Goal: Task Accomplishment & Management: Complete application form

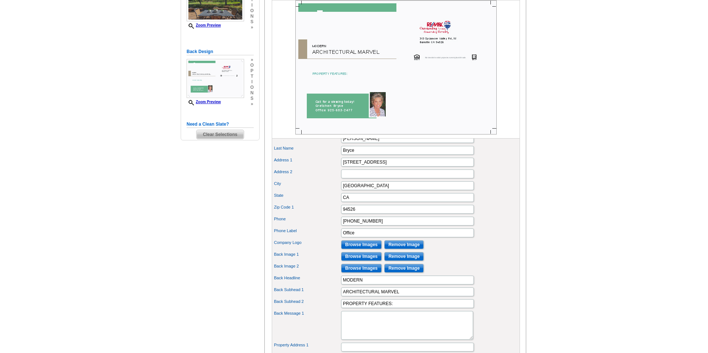
scroll to position [156, 0]
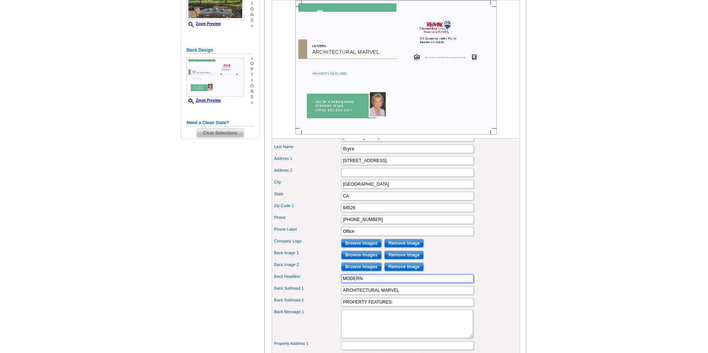
drag, startPoint x: 364, startPoint y: 290, endPoint x: 336, endPoint y: 288, distance: 28.1
click at [336, 285] on div "Back Headline MODERN" at bounding box center [395, 279] width 245 height 12
type input "BEST VIEW!"
drag, startPoint x: 399, startPoint y: 303, endPoint x: 337, endPoint y: 298, distance: 62.5
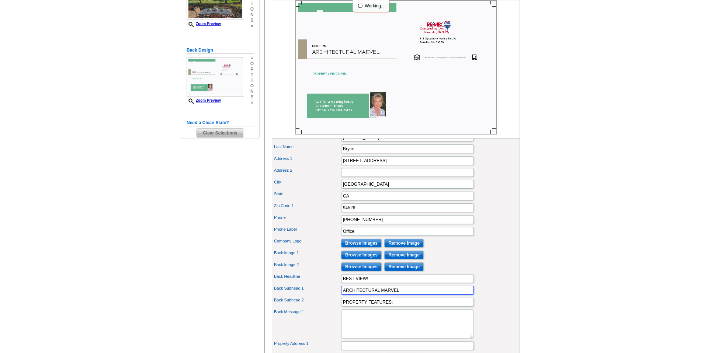
click at [337, 296] on div "Back Subhead 1 ARCHITECTURAL MARVEL" at bounding box center [395, 291] width 245 height 12
click at [363, 295] on input "Listed at 41,198,000" at bounding box center [407, 290] width 133 height 9
click at [367, 295] on input "Listed at $1,198,000" at bounding box center [407, 290] width 133 height 9
type input "Listed at $1,198,000"
click at [397, 307] on input "PROPERTY FEATURES:" at bounding box center [407, 302] width 133 height 9
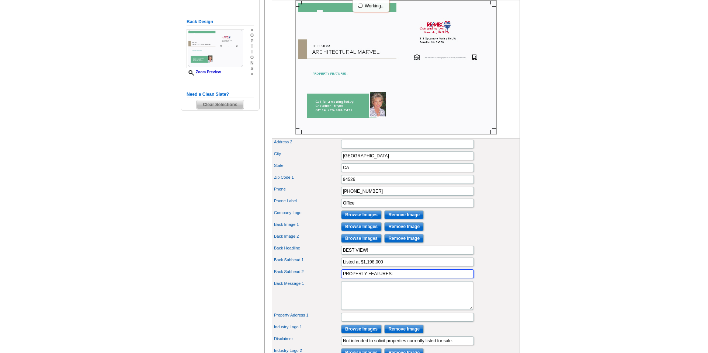
scroll to position [189, 0]
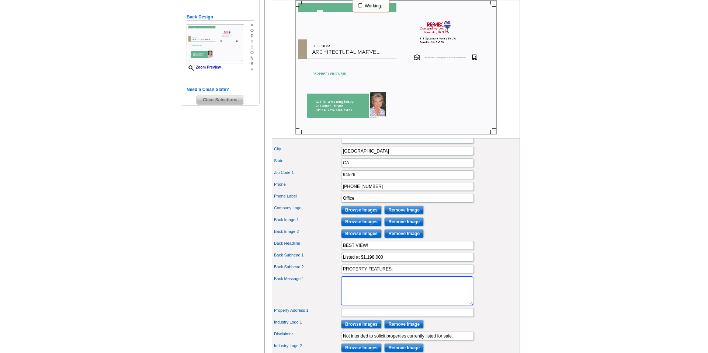
click at [370, 300] on textarea "Back Message 1" at bounding box center [407, 290] width 132 height 29
paste textarea "2-bedroom 2 bath single story Crow Canyon Country Club attached home is move-in…"
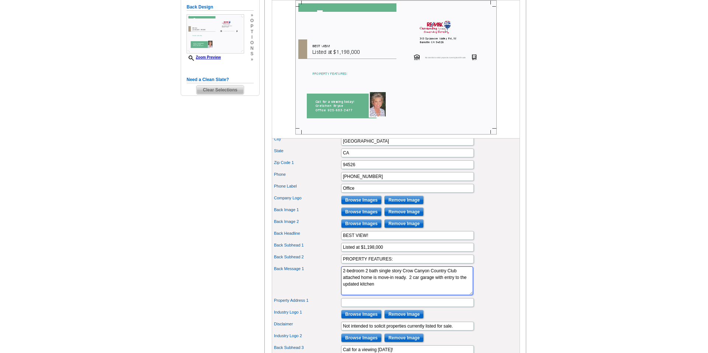
scroll to position [204, 0]
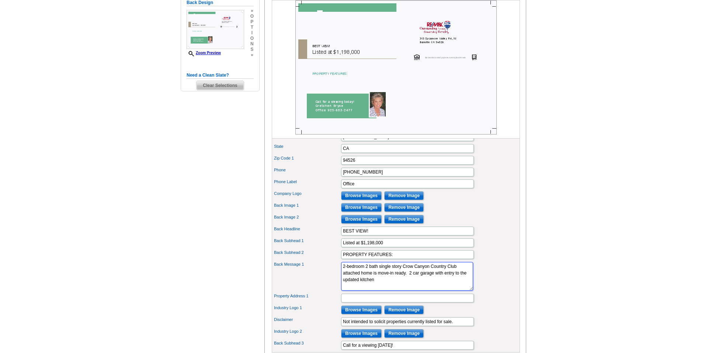
type textarea "2-bedroom 2 bath single story Crow Canyon Country Club attached home is move-in…"
click at [370, 303] on input "Property Address 1" at bounding box center [407, 298] width 133 height 9
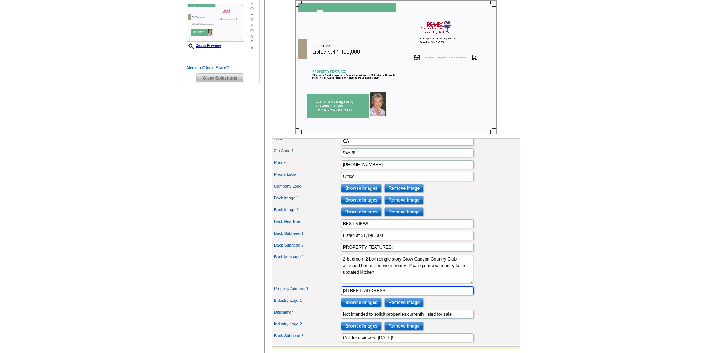
scroll to position [209, 0]
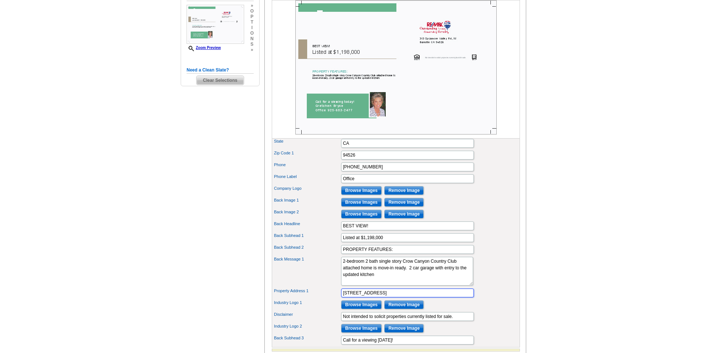
type input "[STREET_ADDRESS]"
click at [353, 195] on input "Browse Images" at bounding box center [361, 190] width 41 height 9
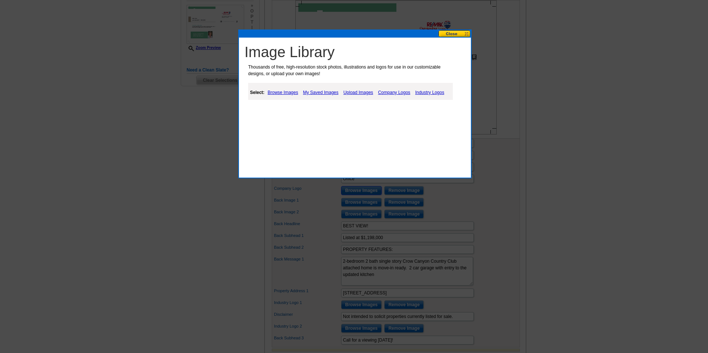
click at [456, 30] on button at bounding box center [454, 33] width 32 height 7
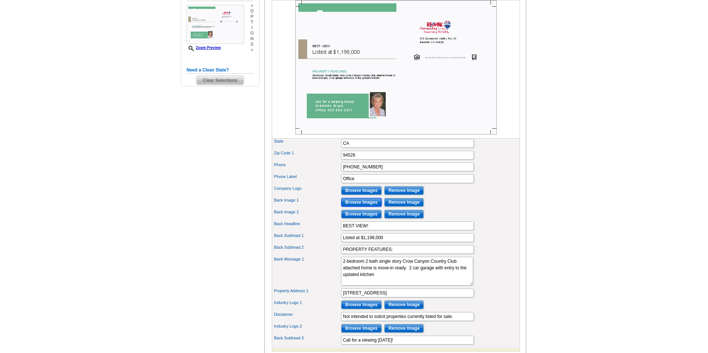
click at [359, 207] on input "Browse Images" at bounding box center [361, 202] width 41 height 9
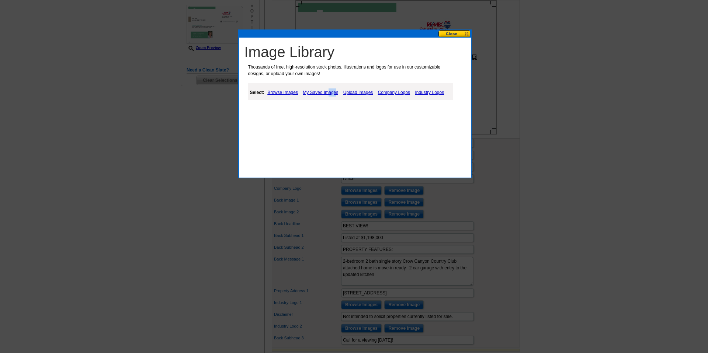
drag, startPoint x: 327, startPoint y: 90, endPoint x: 338, endPoint y: 91, distance: 10.8
click at [338, 91] on link "My Saved Images" at bounding box center [320, 92] width 39 height 9
click at [354, 92] on link "Upload Images" at bounding box center [359, 92] width 34 height 9
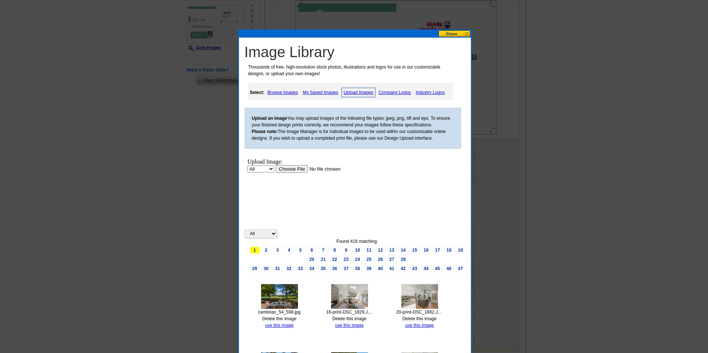
scroll to position [0, 0]
click at [280, 169] on input "file" at bounding box center [321, 169] width 93 height 8
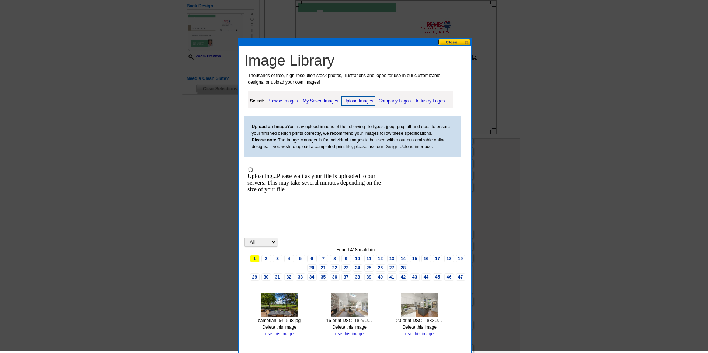
scroll to position [201, 0]
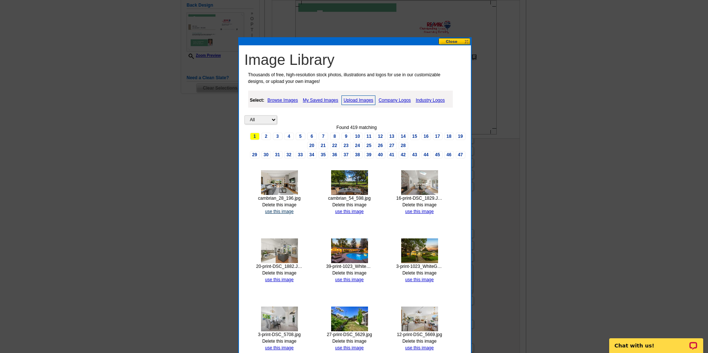
click at [274, 211] on link "use this image" at bounding box center [279, 211] width 28 height 5
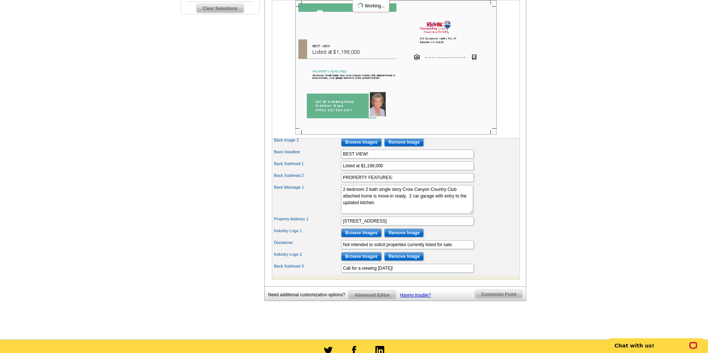
scroll to position [283, 0]
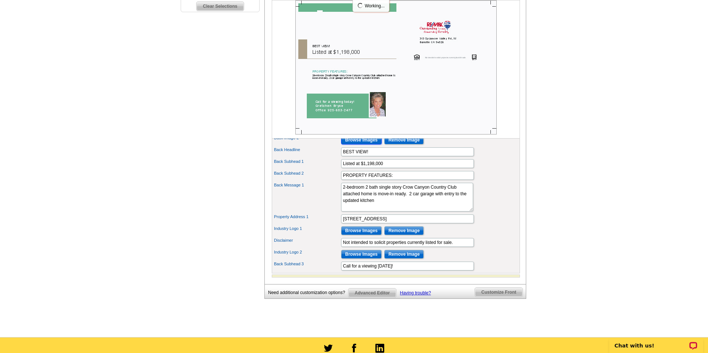
click at [364, 144] on input "Browse Images" at bounding box center [361, 140] width 41 height 9
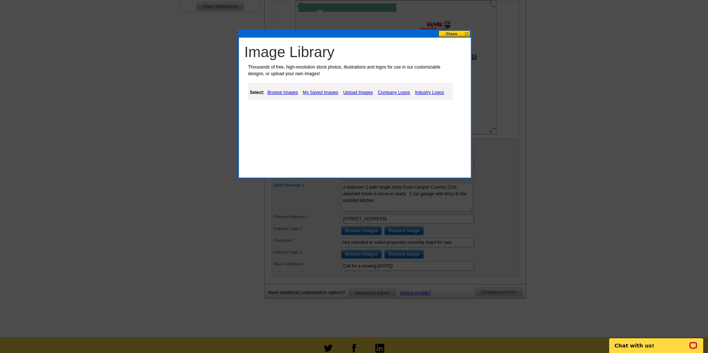
click at [352, 92] on link "Upload Images" at bounding box center [358, 92] width 34 height 9
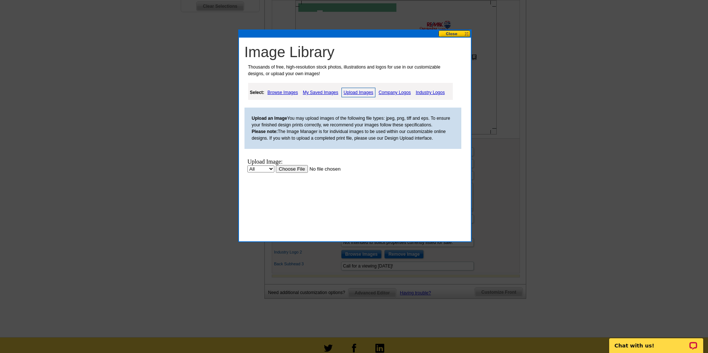
scroll to position [0, 0]
click at [282, 171] on input "file" at bounding box center [321, 169] width 93 height 8
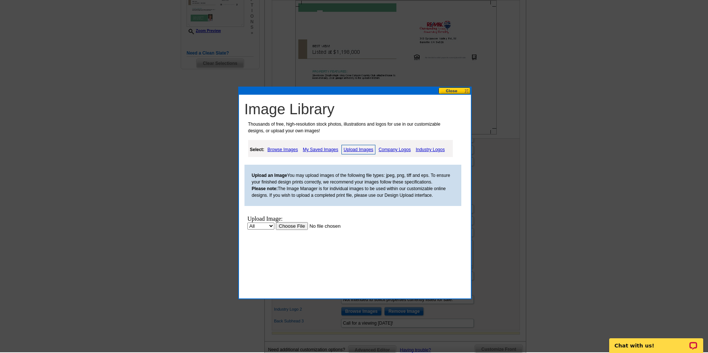
scroll to position [225, 0]
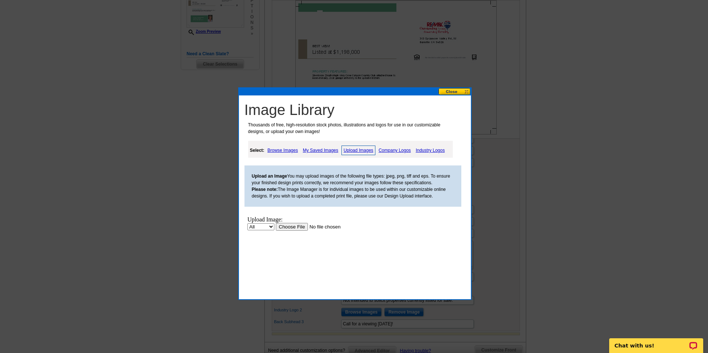
click at [453, 91] on button at bounding box center [454, 91] width 32 height 7
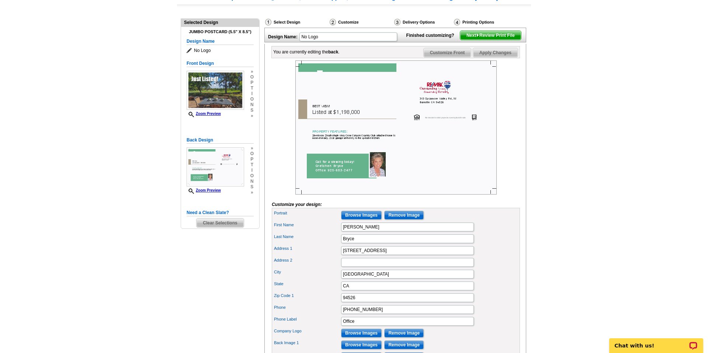
scroll to position [65, 0]
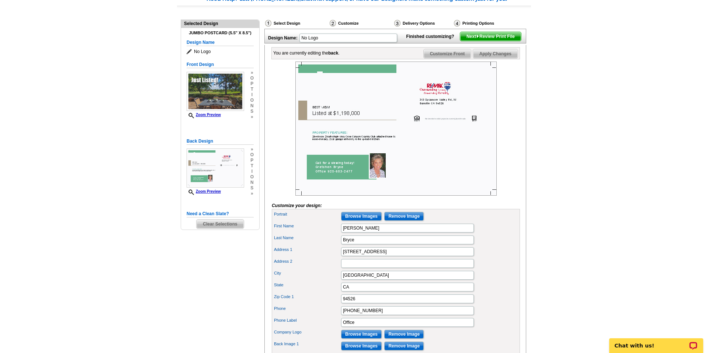
click at [450, 58] on span "Customize Front" at bounding box center [447, 53] width 48 height 9
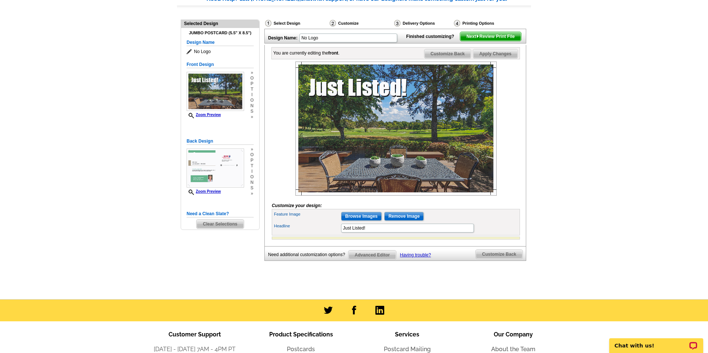
click at [491, 58] on span "Apply Changes" at bounding box center [495, 53] width 45 height 9
click at [436, 58] on span "Customize Back" at bounding box center [447, 53] width 47 height 9
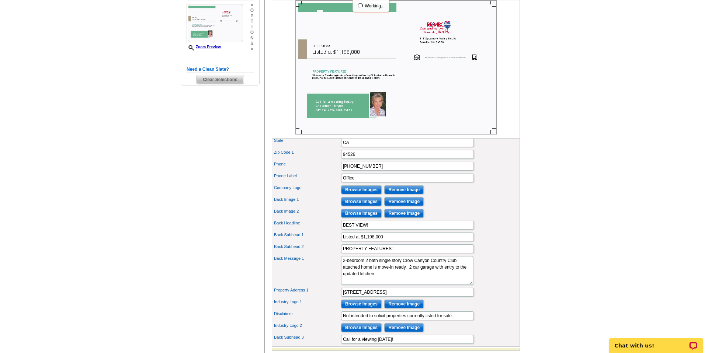
scroll to position [224, 0]
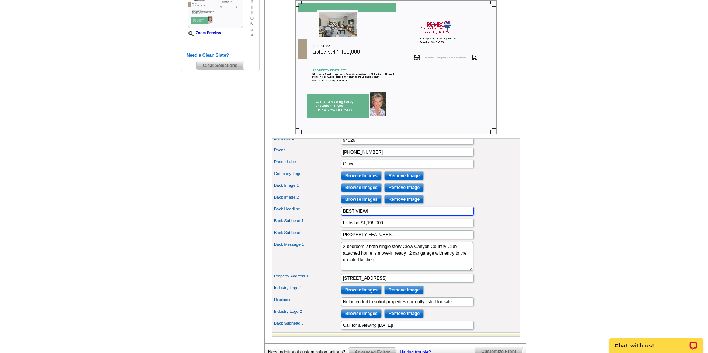
drag, startPoint x: 373, startPoint y: 223, endPoint x: 339, endPoint y: 223, distance: 33.9
click at [339, 217] on div "Back Headline BEST VIEW!" at bounding box center [395, 211] width 245 height 12
type input "[STREET_ADDRESS]"
click at [342, 258] on textarea "2-bedroom 2 bath single story Crow Canyon Country Club attached home is move-in…" at bounding box center [407, 256] width 132 height 29
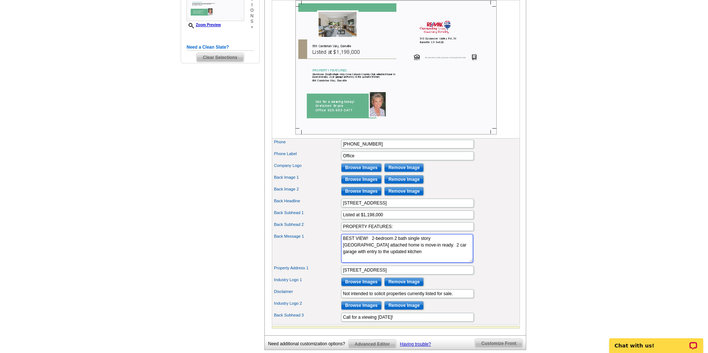
scroll to position [235, 0]
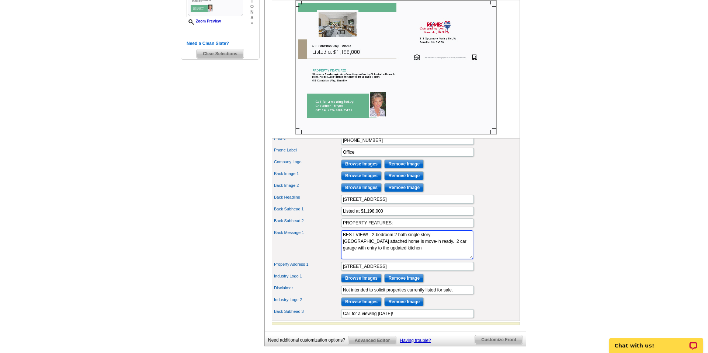
type textarea "BEST VIEW! 2-bedroom 2 bath single story [GEOGRAPHIC_DATA] attached home is mov…"
click at [372, 192] on input "Browse Images" at bounding box center [361, 187] width 41 height 9
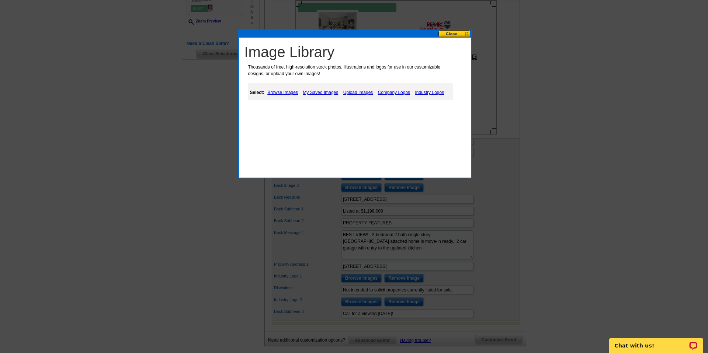
click at [360, 92] on link "Upload Images" at bounding box center [358, 92] width 34 height 9
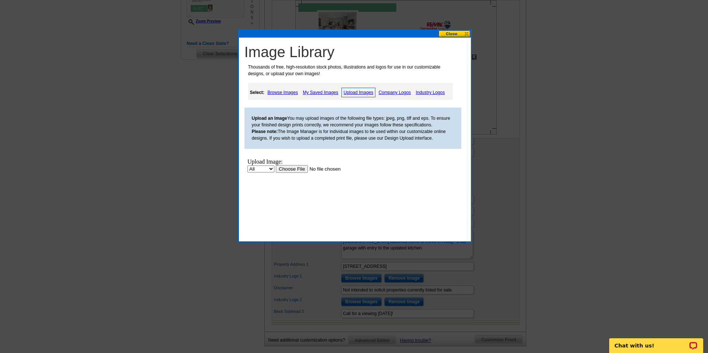
scroll to position [0, 0]
click at [292, 169] on input "file" at bounding box center [321, 169] width 93 height 8
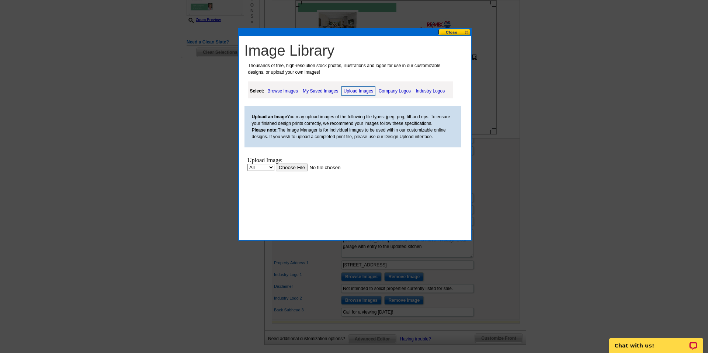
scroll to position [234, 0]
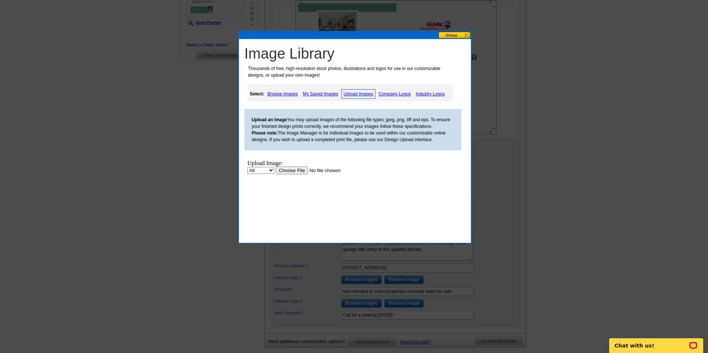
click at [320, 92] on link "My Saved Images" at bounding box center [320, 94] width 39 height 9
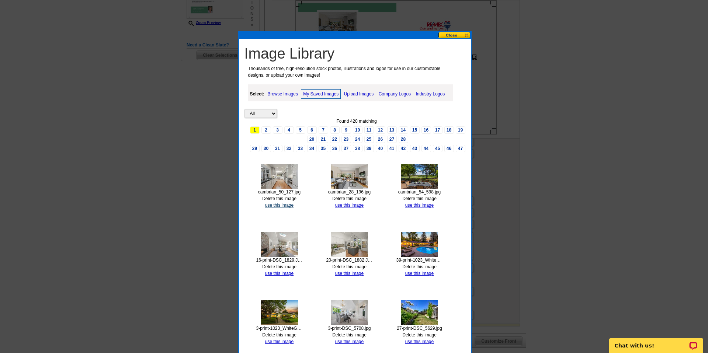
click at [279, 206] on link "use this image" at bounding box center [279, 205] width 28 height 5
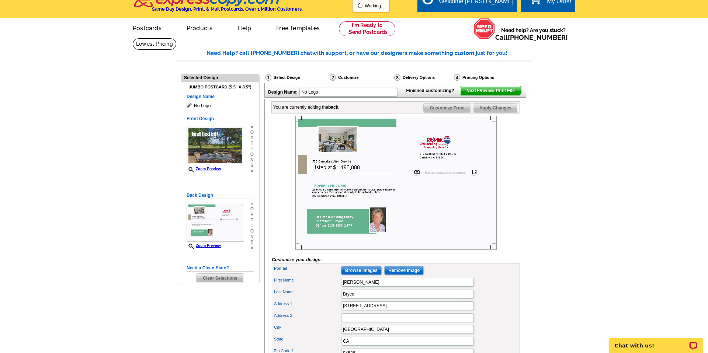
scroll to position [0, 0]
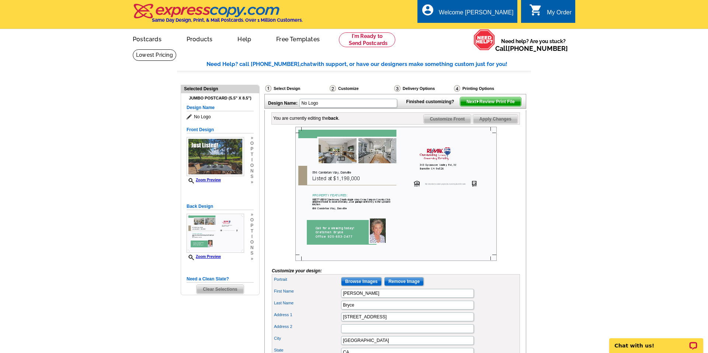
click at [458, 123] on span "Customize Front" at bounding box center [447, 119] width 48 height 9
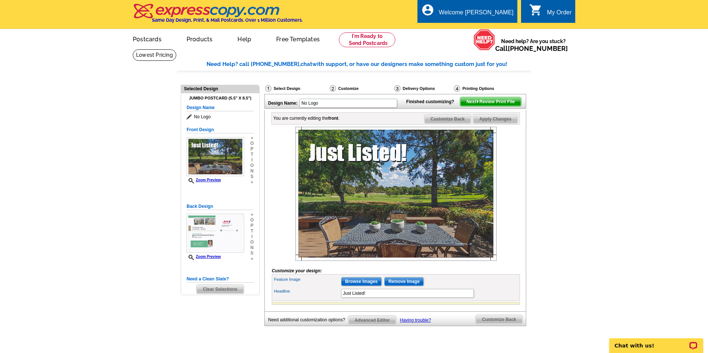
click at [485, 106] on span "Next Review Print File" at bounding box center [490, 101] width 61 height 9
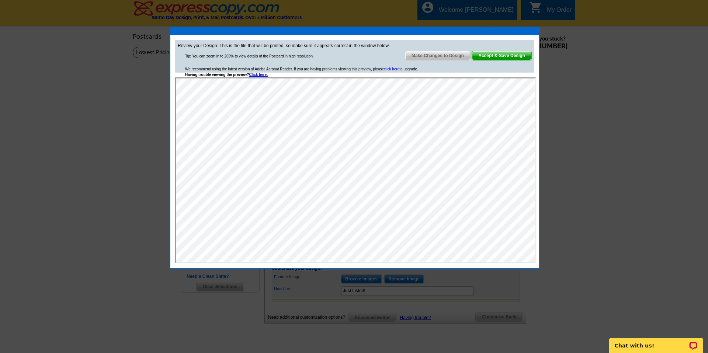
scroll to position [1, 0]
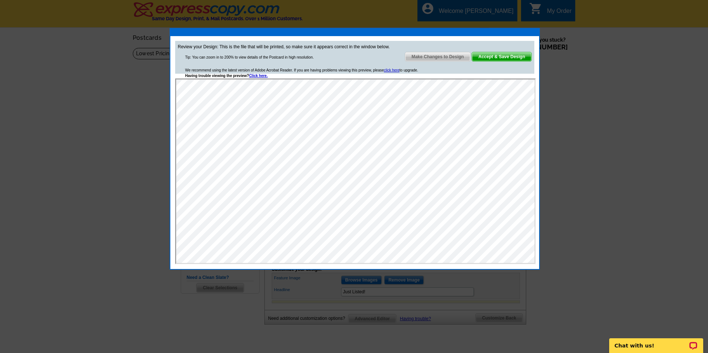
click at [437, 55] on span "Make Changes to Design" at bounding box center [437, 56] width 65 height 9
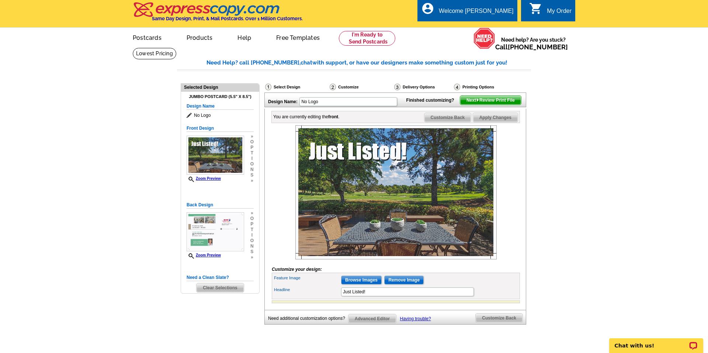
click at [453, 122] on span "Customize Back" at bounding box center [447, 117] width 47 height 9
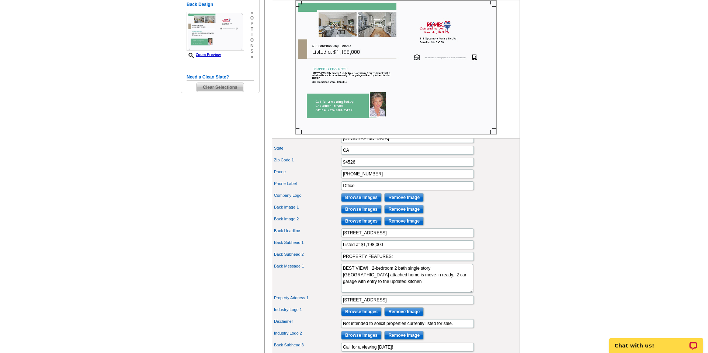
scroll to position [206, 0]
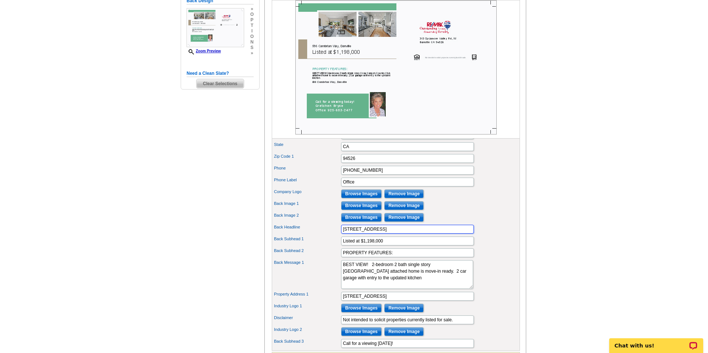
drag, startPoint x: 399, startPoint y: 241, endPoint x: 340, endPoint y: 240, distance: 59.3
click at [340, 235] on div "Back Headline [STREET_ADDRESS]" at bounding box center [395, 229] width 245 height 12
type input "BEST VIEW!"
drag, startPoint x: 370, startPoint y: 275, endPoint x: 338, endPoint y: 270, distance: 32.5
click at [338, 270] on div "Portrait Browse Images Remove Image First Name [PERSON_NAME] Last Name [PERSON_…" at bounding box center [396, 210] width 248 height 282
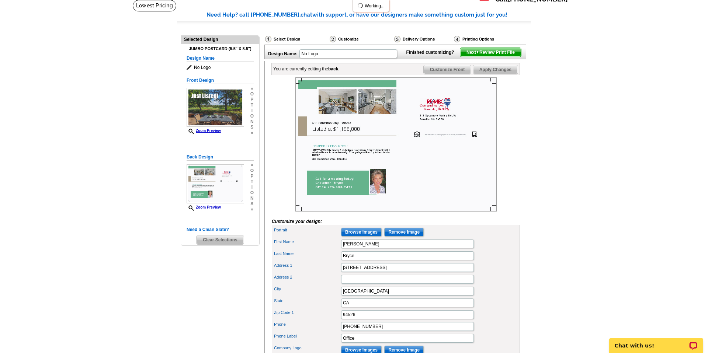
scroll to position [0, 0]
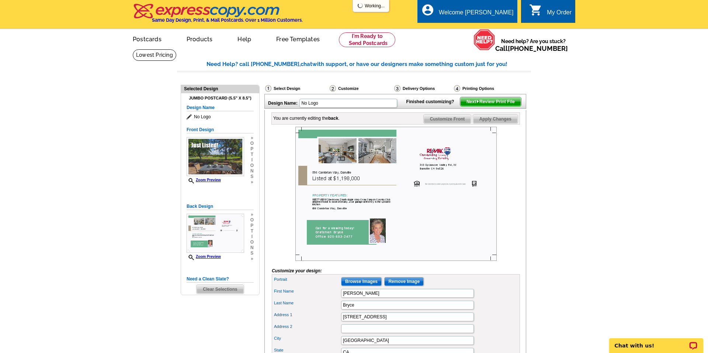
type textarea "2-bedroom 2 bath single story Crow Canyon Country Club attached home is move-in…"
click at [494, 123] on span "Apply Changes" at bounding box center [495, 119] width 45 height 9
click at [449, 123] on span "Customize Front" at bounding box center [447, 119] width 48 height 9
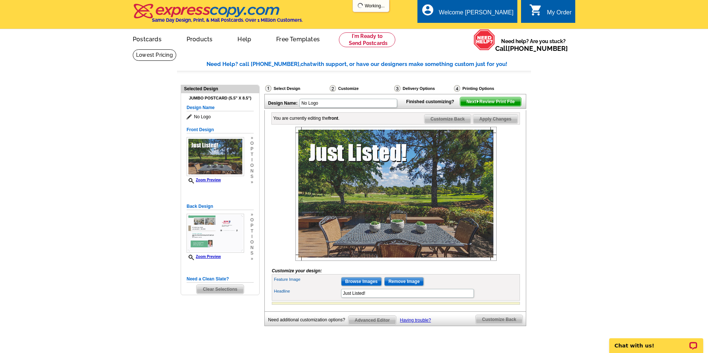
click at [485, 123] on span "Apply Changes" at bounding box center [495, 119] width 45 height 9
click at [485, 106] on span "Next Review Print File" at bounding box center [490, 101] width 61 height 9
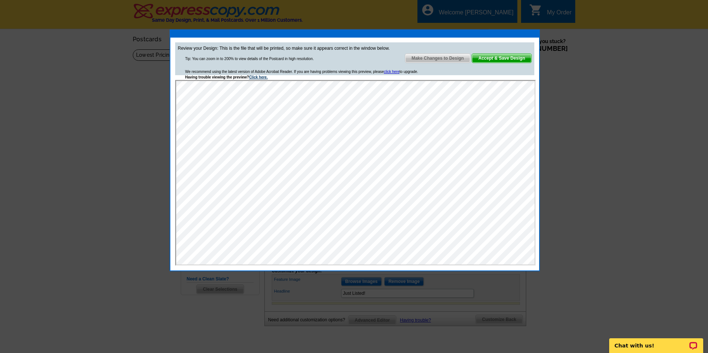
click at [259, 77] on link "Click here." at bounding box center [258, 77] width 19 height 4
